Goal: Task Accomplishment & Management: Use online tool/utility

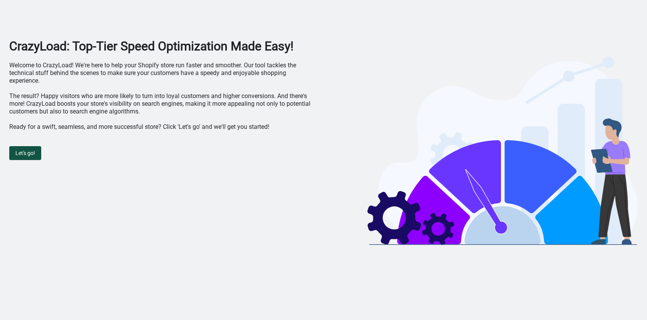
click at [24, 150] on span "Let's go!" at bounding box center [25, 153] width 20 height 6
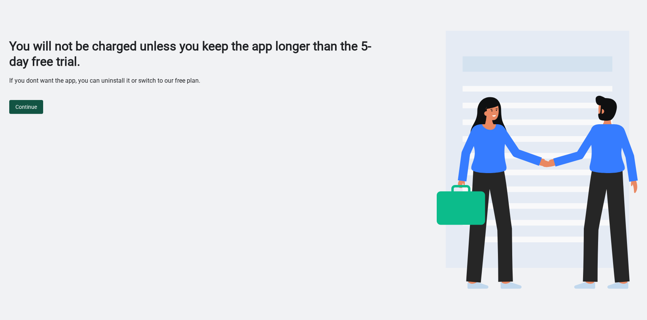
click at [21, 107] on span "Continue" at bounding box center [26, 107] width 22 height 6
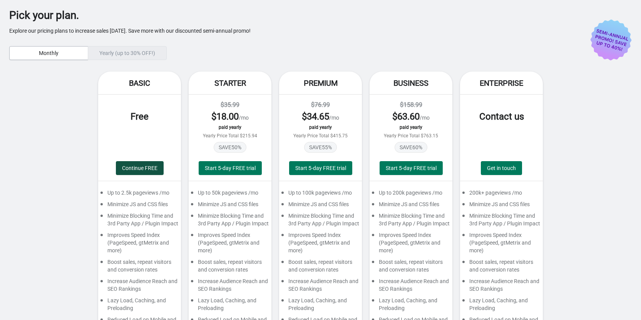
click at [145, 169] on span "Continue FREE" at bounding box center [139, 168] width 35 height 6
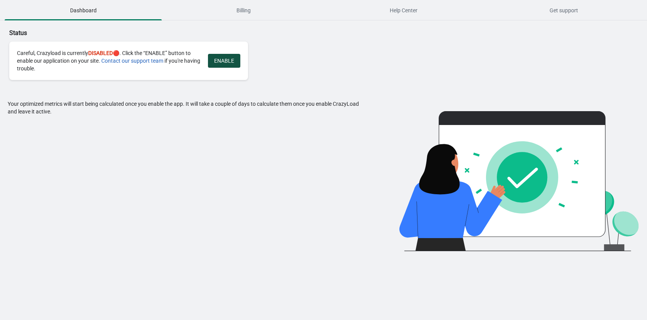
click at [221, 60] on span "ENABLE" at bounding box center [224, 61] width 20 height 6
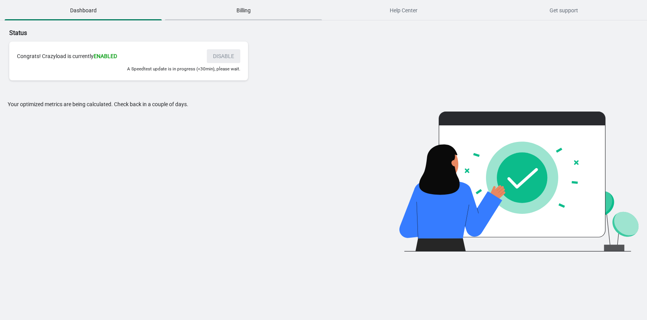
click at [247, 9] on span "Billing" at bounding box center [243, 10] width 157 height 14
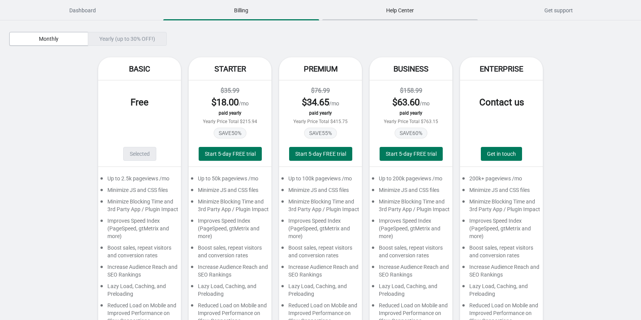
click at [385, 6] on span "Help Center" at bounding box center [399, 10] width 155 height 14
click at [536, 10] on span "Get support" at bounding box center [558, 10] width 155 height 14
click at [89, 15] on span "Dashboard" at bounding box center [82, 10] width 155 height 14
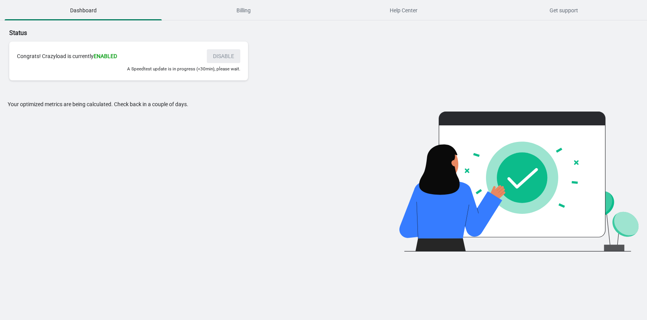
click at [223, 57] on div "Congrats! Crazyload is currently ENABLED DISABLE" at bounding box center [128, 56] width 223 height 14
click at [181, 56] on div "Congrats! Crazyload is currently ENABLED" at bounding box center [108, 56] width 182 height 8
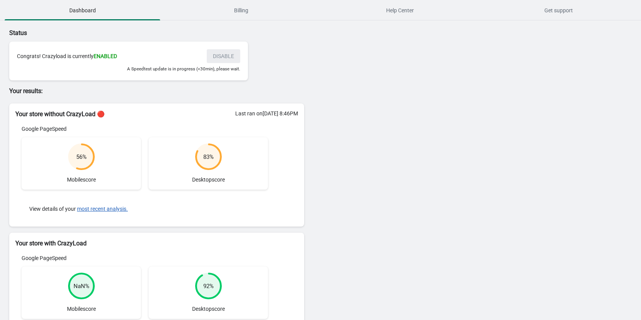
click at [221, 54] on div "Congrats! Crazyload is currently ENABLED DISABLE" at bounding box center [128, 56] width 223 height 14
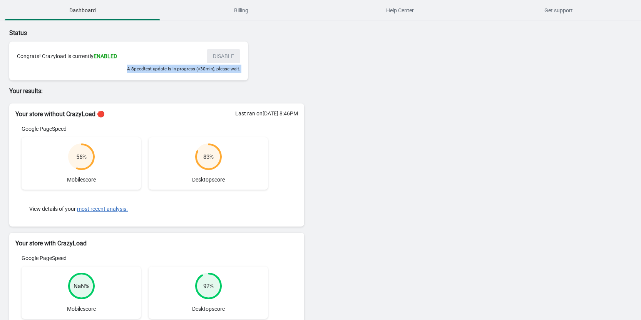
click at [276, 74] on div "Status Congrats! Crazyload is currently ENABLED DISABLE A Speedtest update is i…" at bounding box center [156, 54] width 295 height 52
